Goal: Transaction & Acquisition: Obtain resource

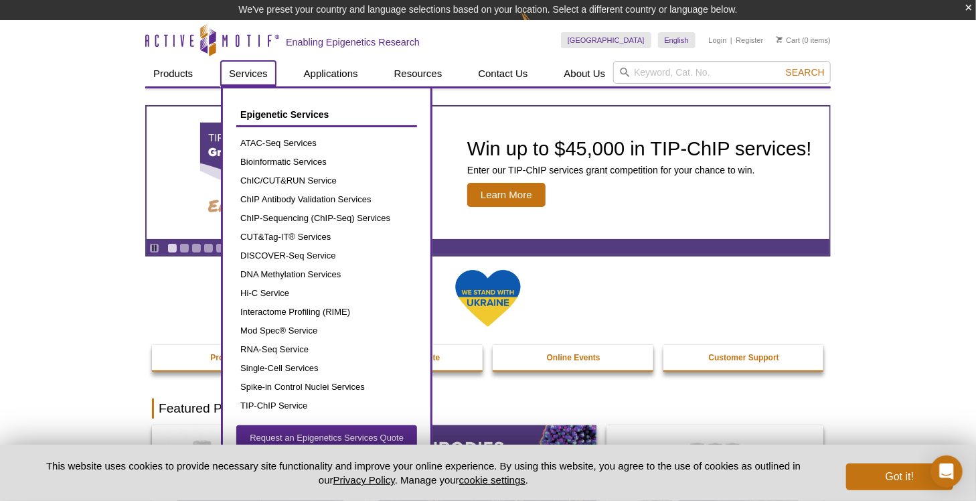
click at [239, 80] on link "Services" at bounding box center [248, 73] width 55 height 25
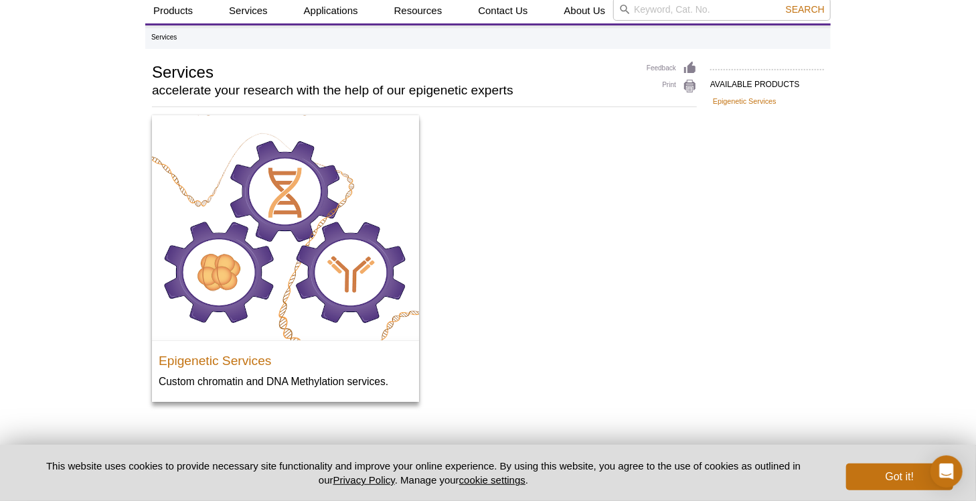
scroll to position [123, 0]
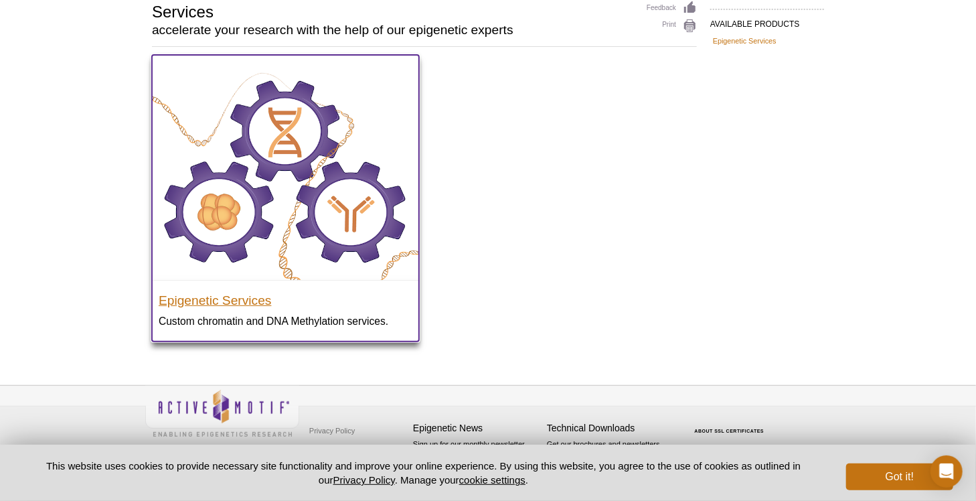
click at [197, 305] on h3 "Epigenetic Services" at bounding box center [286, 297] width 254 height 20
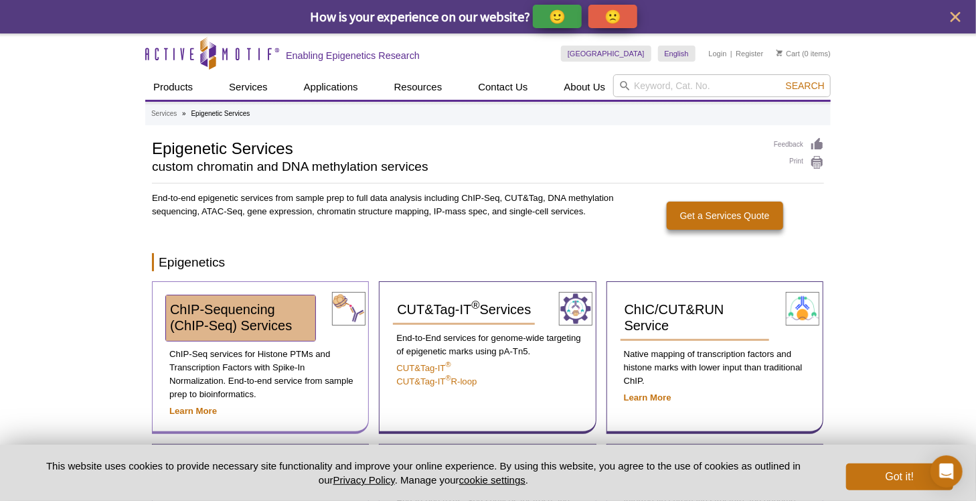
click at [214, 315] on link "ChIP-Sequencing (ChIP-Seq) Services" at bounding box center [240, 318] width 149 height 46
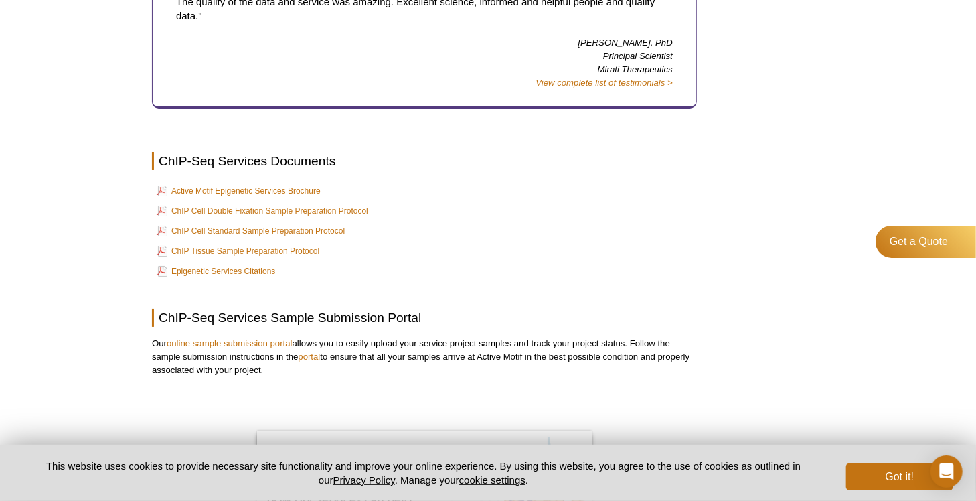
scroll to position [2410, 0]
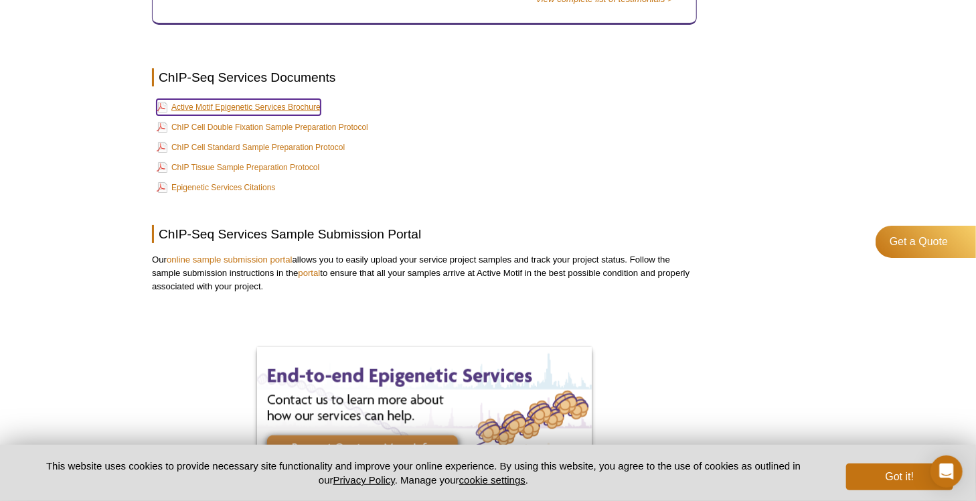
click at [241, 99] on link "Active Motif Epigenetic Services Brochure" at bounding box center [239, 107] width 164 height 16
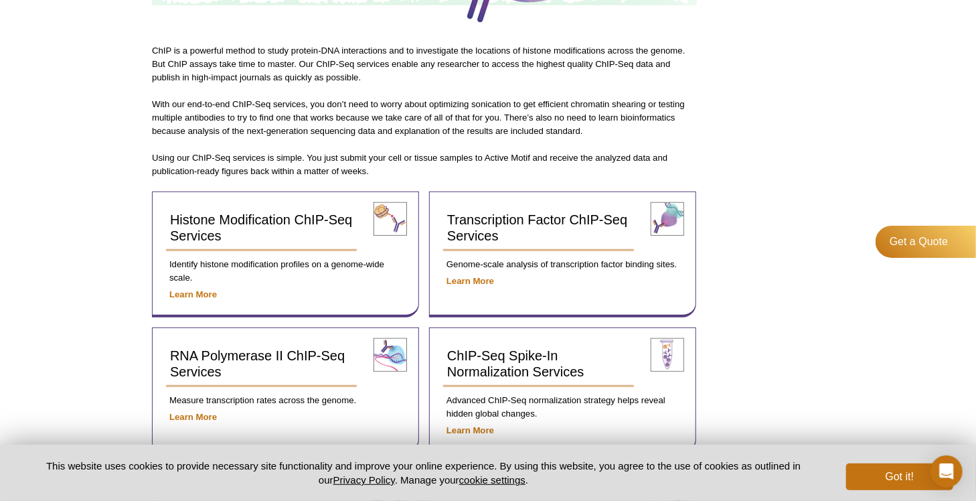
scroll to position [0, 0]
